Goal: Task Accomplishment & Management: Manage account settings

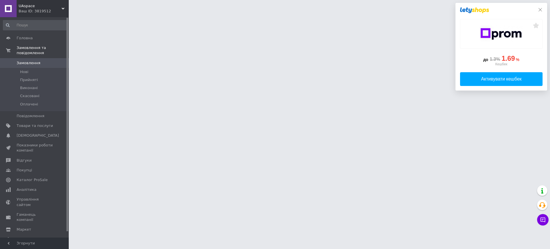
click at [540, 9] on icon at bounding box center [540, 9] width 5 height 5
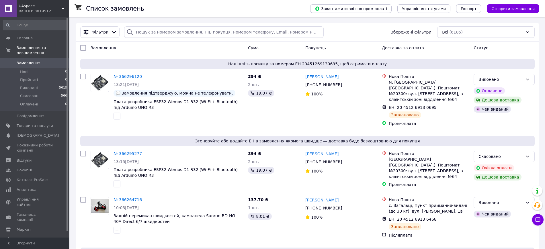
click at [50, 7] on span "UAspace" at bounding box center [40, 5] width 43 height 5
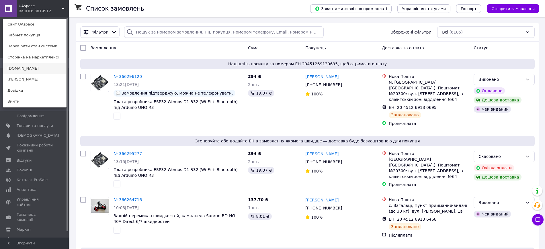
click at [27, 66] on link "[DOMAIN_NAME]" at bounding box center [34, 68] width 63 height 11
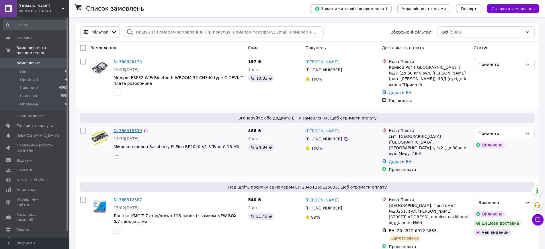
click at [122, 128] on link "№ 366318339" at bounding box center [127, 130] width 28 height 5
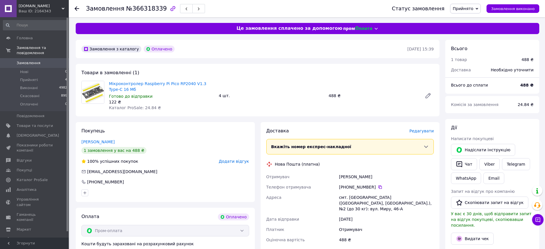
click at [423, 136] on div "Доставка [PERSON_NAME] Вкажіть номер експрес-накладної Обов'язково введіть номе…" at bounding box center [350, 214] width 168 height 173
click at [422, 130] on span "Редагувати" at bounding box center [421, 131] width 24 height 5
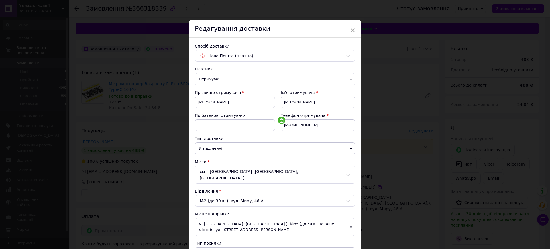
scroll to position [179, 0]
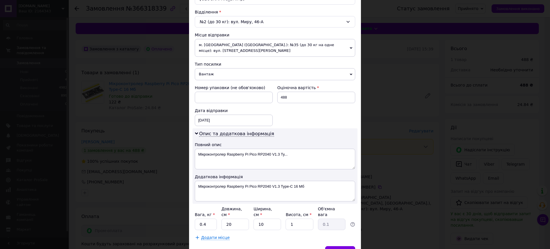
click at [248, 68] on span "Вантаж" at bounding box center [275, 74] width 160 height 12
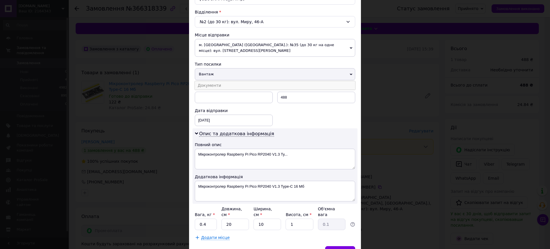
click at [235, 81] on li "Документи" at bounding box center [275, 85] width 160 height 9
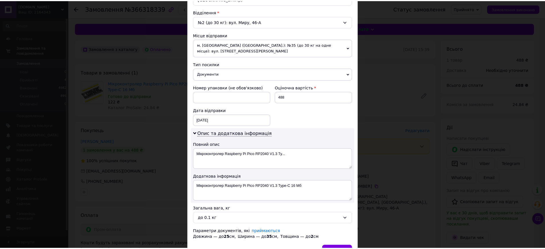
scroll to position [207, 0]
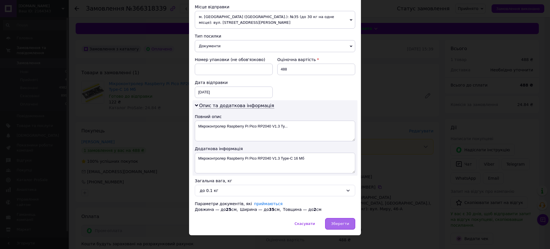
click at [340, 222] on span "Зберегти" at bounding box center [340, 224] width 18 height 4
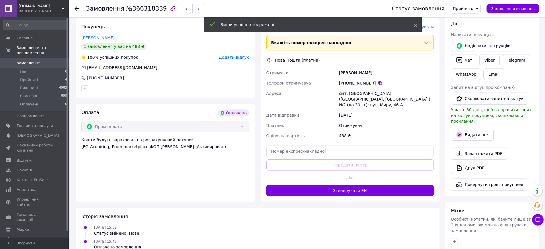
scroll to position [107, 0]
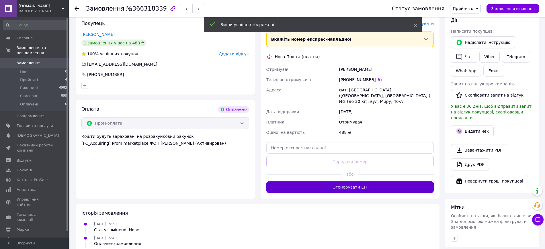
click at [343, 188] on button "Згенерувати ЕН" at bounding box center [350, 186] width 168 height 11
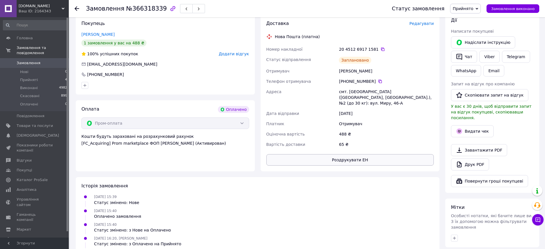
click at [361, 158] on button "Роздрукувати ЕН" at bounding box center [350, 159] width 168 height 11
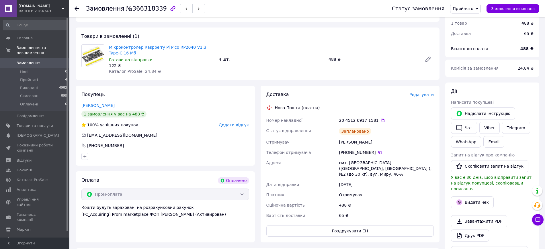
scroll to position [36, 0]
click at [380, 121] on icon at bounding box center [382, 121] width 5 height 5
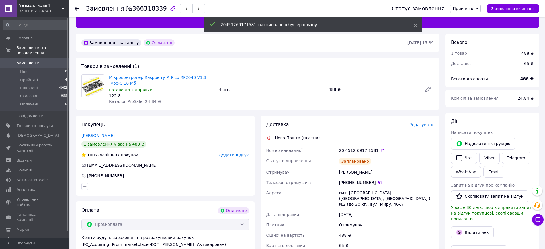
scroll to position [0, 0]
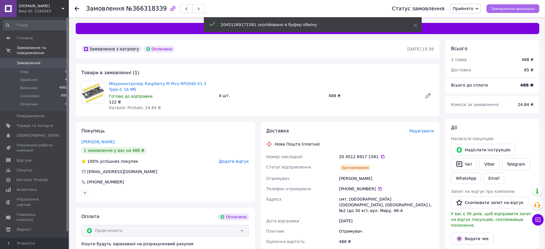
click at [511, 7] on span "Замовлення виконано" at bounding box center [513, 9] width 44 height 4
click at [473, 234] on button "Видати чек" at bounding box center [472, 239] width 43 height 12
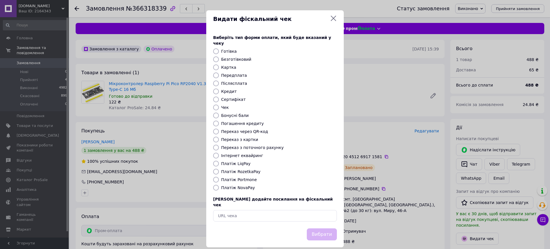
click at [252, 169] on label "Платіж RozetkaPay" at bounding box center [240, 171] width 39 height 5
click at [219, 169] on input "Платіж RozetkaPay" at bounding box center [216, 172] width 6 height 6
radio input "true"
click at [318, 228] on button "Вибрати" at bounding box center [322, 234] width 30 height 12
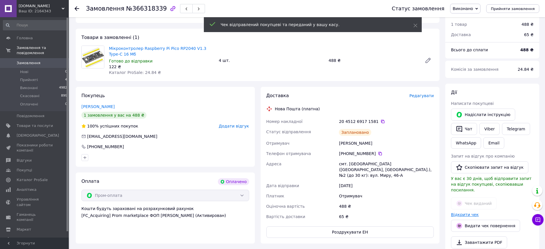
scroll to position [36, 0]
click at [470, 212] on link "Відкрити чек" at bounding box center [465, 214] width 28 height 5
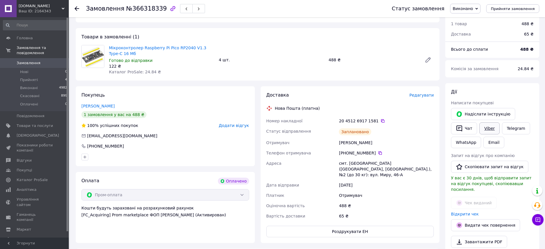
click at [489, 127] on link "Viber" at bounding box center [489, 128] width 20 height 12
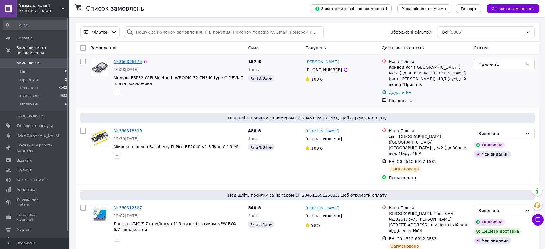
click at [128, 62] on link "№ 366326175" at bounding box center [127, 61] width 28 height 5
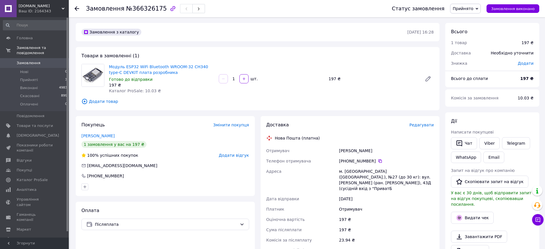
click at [424, 126] on span "Редагувати" at bounding box center [421, 125] width 24 height 5
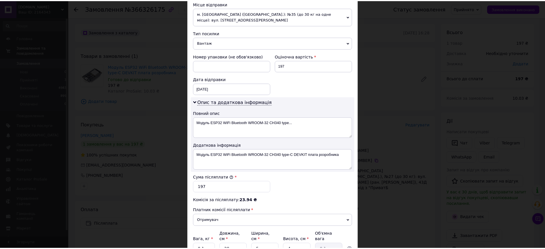
scroll to position [264, 0]
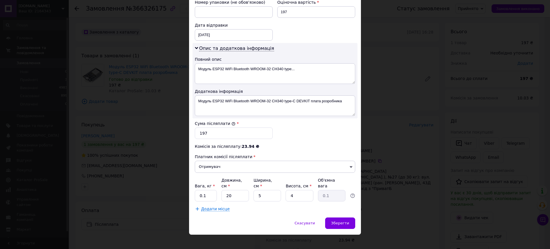
click at [383, 133] on div "× Редагування доставки Спосіб доставки Нова Пошта (платна) Платник Отримувач Ві…" at bounding box center [275, 124] width 550 height 249
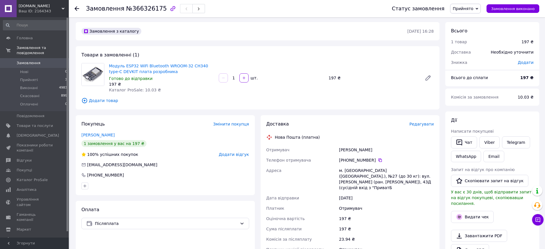
scroll to position [72, 0]
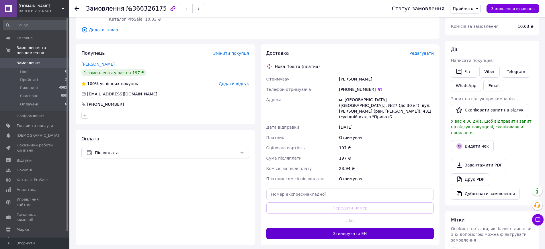
click at [364, 228] on button "Згенерувати ЕН" at bounding box center [350, 233] width 168 height 11
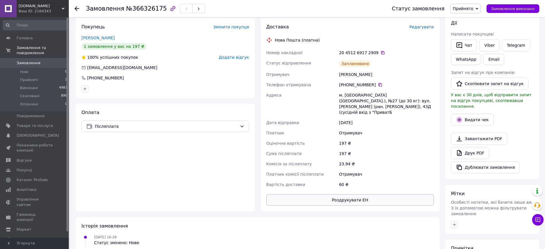
scroll to position [107, 0]
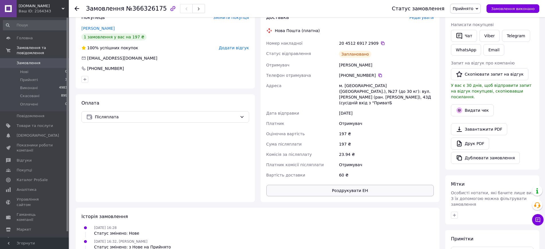
click at [375, 185] on button "Роздрукувати ЕН" at bounding box center [350, 190] width 168 height 11
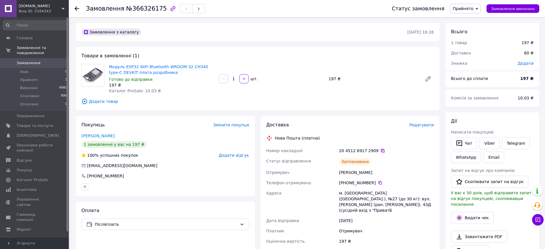
click at [380, 150] on icon at bounding box center [382, 150] width 5 height 5
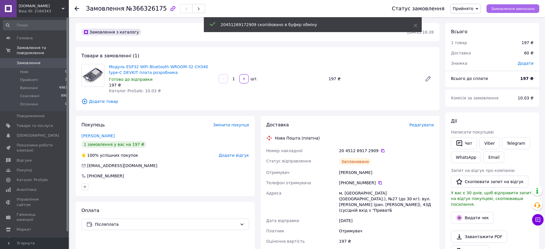
click at [515, 9] on span "Замовлення виконано" at bounding box center [513, 9] width 44 height 4
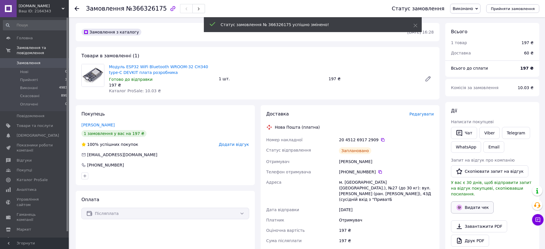
click at [476, 202] on button "Видати чек" at bounding box center [472, 207] width 43 height 12
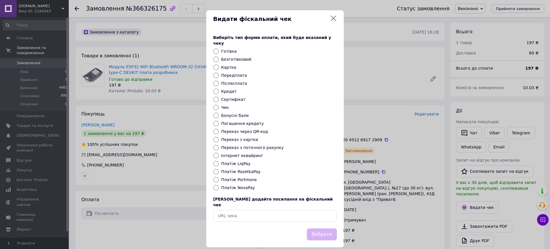
click at [242, 185] on label "Платіж NovaPay" at bounding box center [238, 187] width 34 height 5
click at [219, 185] on input "Платіж NovaPay" at bounding box center [216, 188] width 6 height 6
radio input "true"
click at [325, 228] on button "Вибрати" at bounding box center [322, 234] width 30 height 12
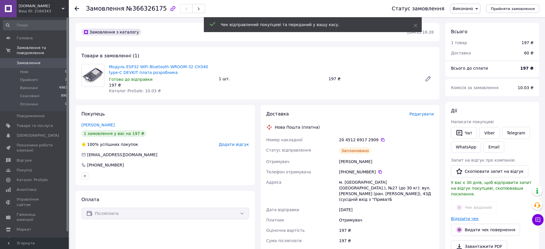
click at [460, 216] on link "Відкрити чек" at bounding box center [465, 218] width 28 height 5
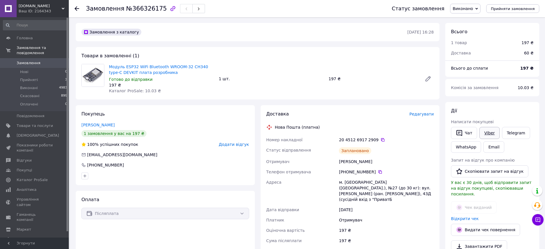
click at [489, 132] on link "Viber" at bounding box center [489, 133] width 20 height 12
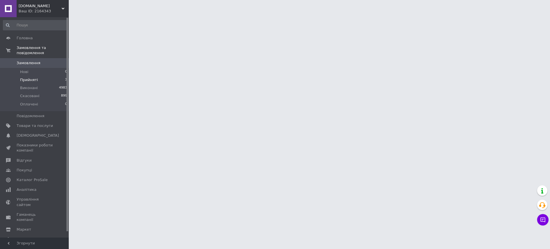
click at [28, 77] on span "Прийняті" at bounding box center [29, 79] width 18 height 5
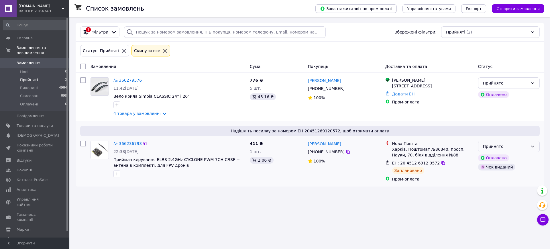
click at [507, 147] on div "Прийнято" at bounding box center [505, 146] width 45 height 6
click at [495, 158] on li "Виконано" at bounding box center [509, 159] width 61 height 10
click at [125, 79] on link "№ 366279576" at bounding box center [127, 80] width 28 height 5
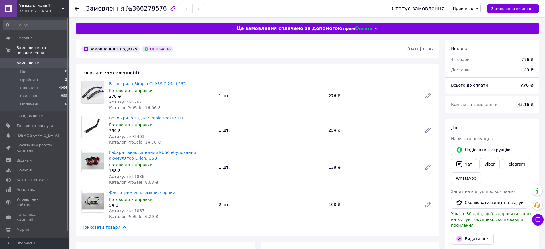
click at [121, 154] on link "Габарит велосипедний PU56 вбудований акумулятор Li-ion, USB" at bounding box center [152, 155] width 87 height 10
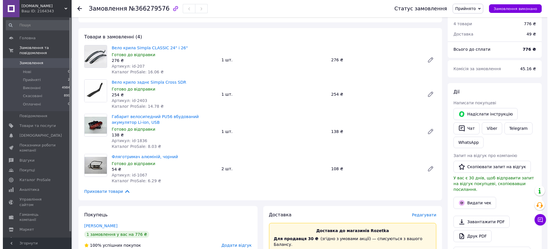
scroll to position [107, 0]
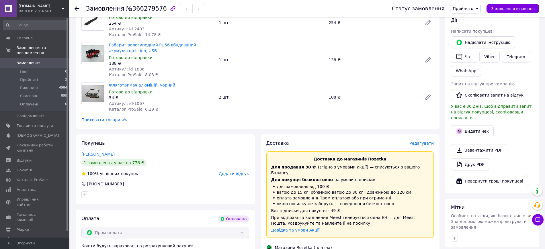
click at [424, 144] on span "Редагувати" at bounding box center [421, 143] width 24 height 5
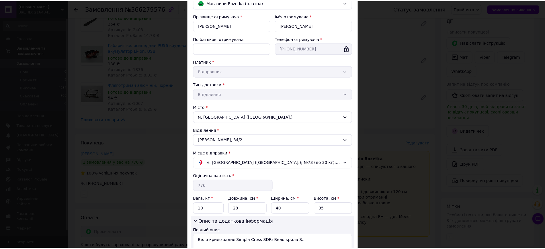
scroll to position [106, 0]
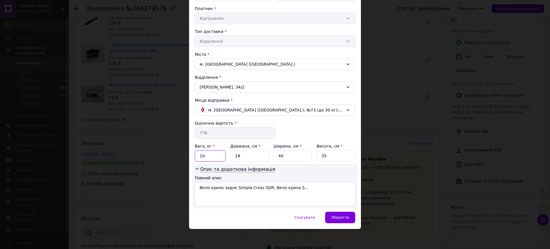
click at [207, 154] on input "10" at bounding box center [210, 155] width 31 height 11
type input "1"
drag, startPoint x: 250, startPoint y: 156, endPoint x: 231, endPoint y: 155, distance: 19.3
click at [232, 155] on input "28" at bounding box center [249, 155] width 39 height 11
type input "60"
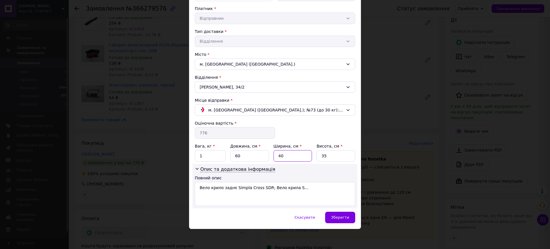
drag, startPoint x: 287, startPoint y: 156, endPoint x: 266, endPoint y: 158, distance: 21.0
click at [266, 158] on div "Вага, кг * 1 Довжина, см * 60 Ширина, см * 40 Висота, см * 35" at bounding box center [275, 152] width 160 height 18
type input "20"
drag, startPoint x: 326, startPoint y: 156, endPoint x: 315, endPoint y: 156, distance: 11.2
click at [315, 156] on div "Вага, кг * 1 Довжина, см * 60 Ширина, см * 20 Висота, см * 35" at bounding box center [275, 152] width 160 height 18
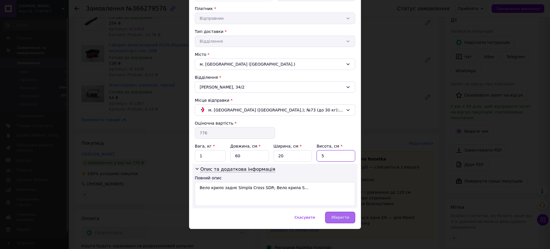
type input "5"
click at [340, 220] on div "Зберегти" at bounding box center [340, 217] width 30 height 11
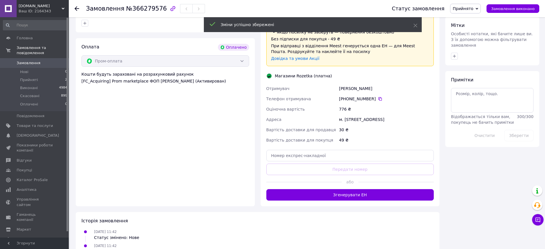
scroll to position [287, 0]
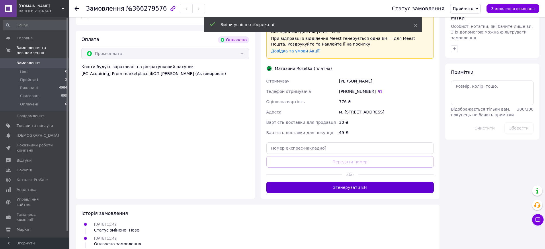
click at [354, 183] on button "Згенерувати ЕН" at bounding box center [350, 187] width 168 height 11
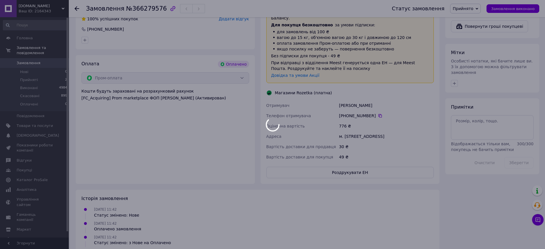
scroll to position [251, 0]
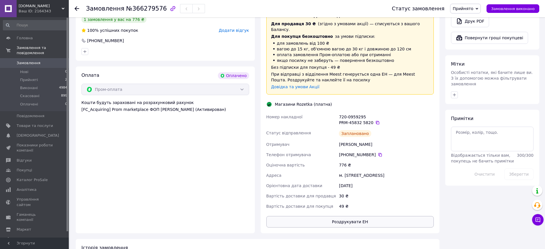
click at [357, 216] on button "Роздрукувати ЕН" at bounding box center [350, 221] width 168 height 11
click at [375, 120] on icon at bounding box center [377, 122] width 5 height 5
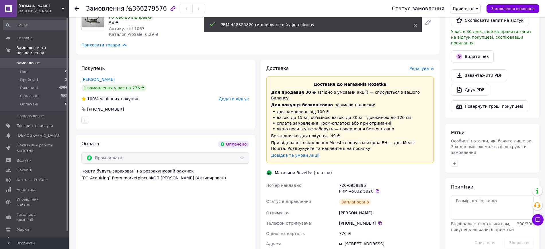
scroll to position [179, 0]
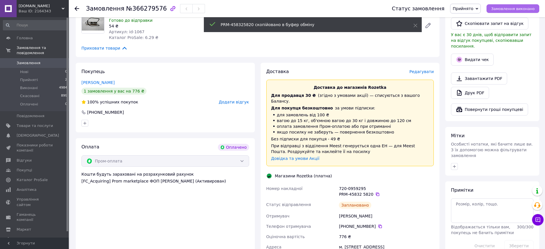
click at [515, 8] on span "Замовлення виконано" at bounding box center [513, 9] width 44 height 4
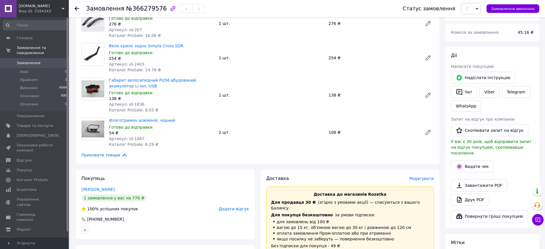
scroll to position [72, 0]
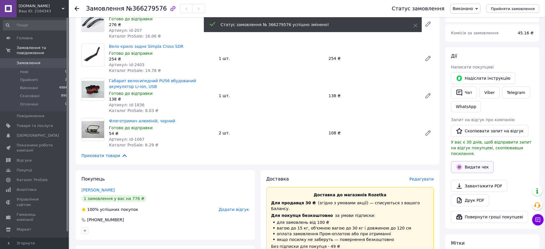
click at [481, 165] on button "Видати чек" at bounding box center [472, 167] width 43 height 12
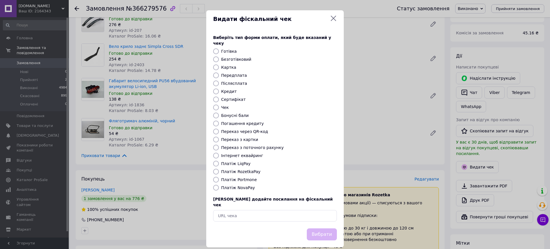
click at [237, 169] on label "Платіж RozetkaPay" at bounding box center [240, 171] width 39 height 5
click at [219, 169] on input "Платіж RozetkaPay" at bounding box center [216, 172] width 6 height 6
radio input "true"
click at [319, 228] on button "Вибрати" at bounding box center [322, 234] width 30 height 12
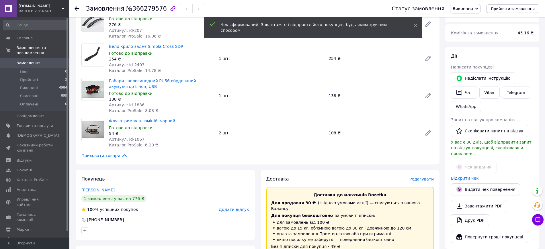
click at [455, 176] on link "Відкрити чек" at bounding box center [465, 178] width 28 height 5
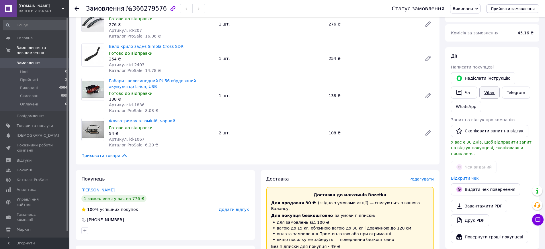
click at [487, 93] on link "Viber" at bounding box center [489, 93] width 20 height 12
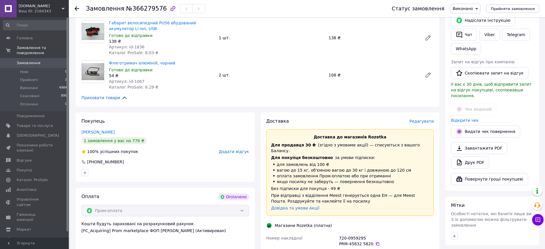
scroll to position [215, 0]
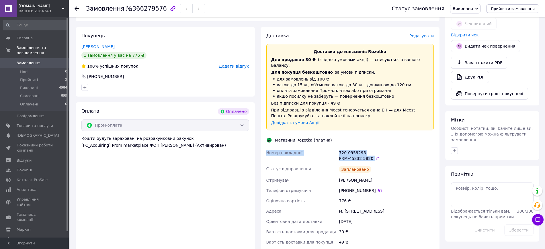
drag, startPoint x: 266, startPoint y: 146, endPoint x: 381, endPoint y: 152, distance: 115.1
click at [381, 152] on div "Номер накладної 720-0959295 PRM-45832 5820   Статус відправлення Заплановано От…" at bounding box center [350, 198] width 170 height 100
copy div "Номер накладної 720-0959295 PRM-45832 5820"
